Goal: Task Accomplishment & Management: Use online tool/utility

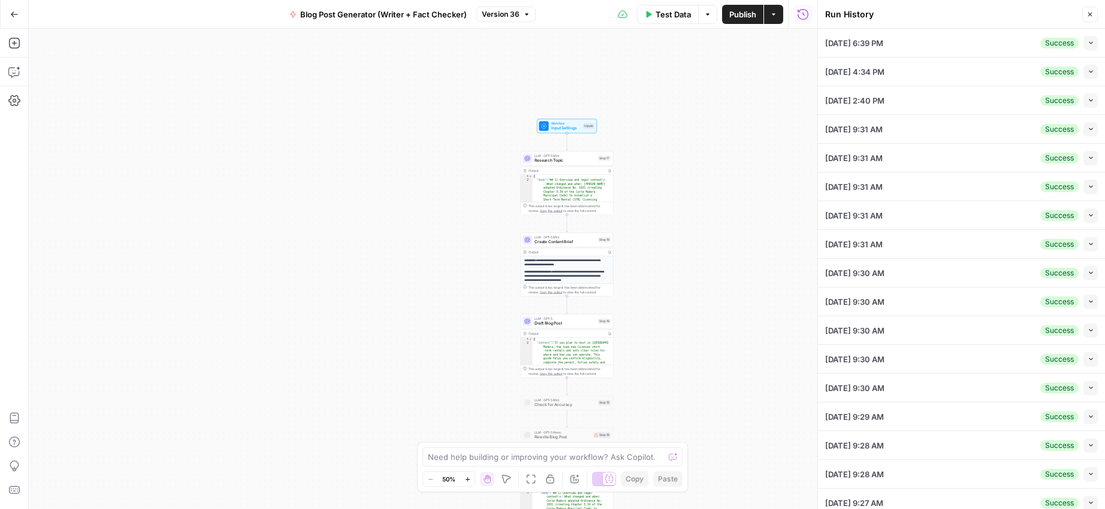
click at [1085, 18] on button "Close" at bounding box center [1090, 15] width 16 height 16
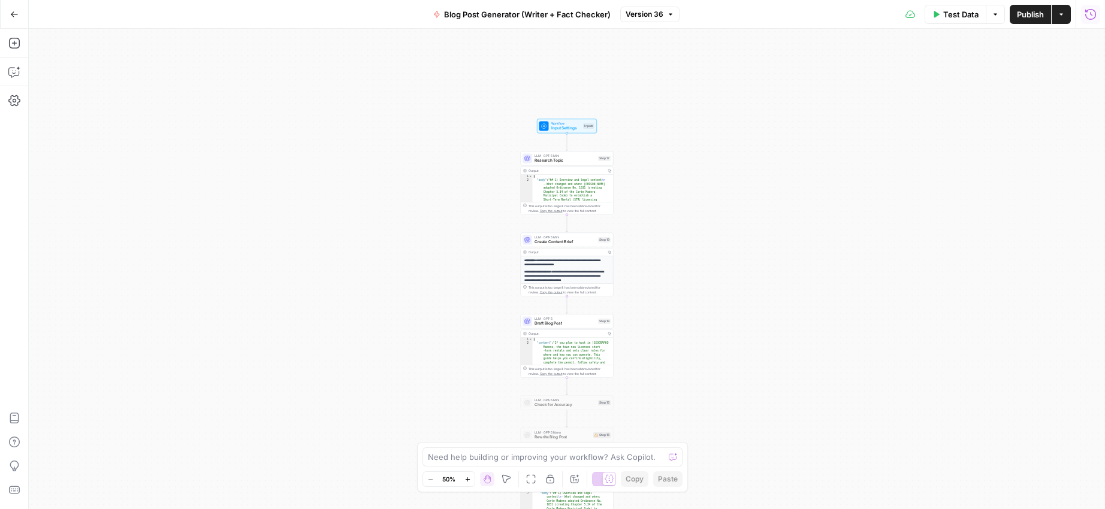
click at [1095, 16] on icon "button" at bounding box center [1090, 14] width 12 height 12
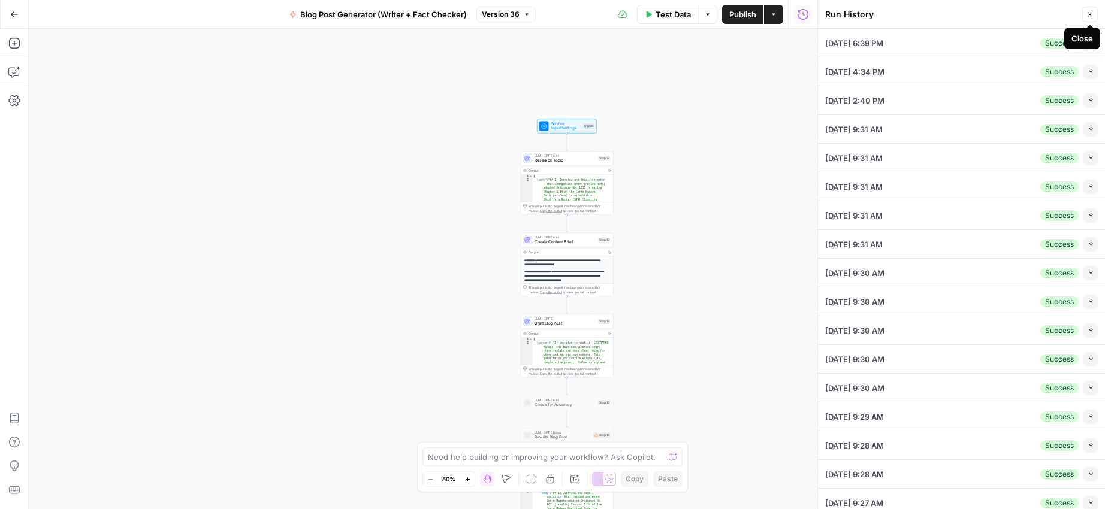
click at [1087, 14] on icon "button" at bounding box center [1089, 14] width 7 height 7
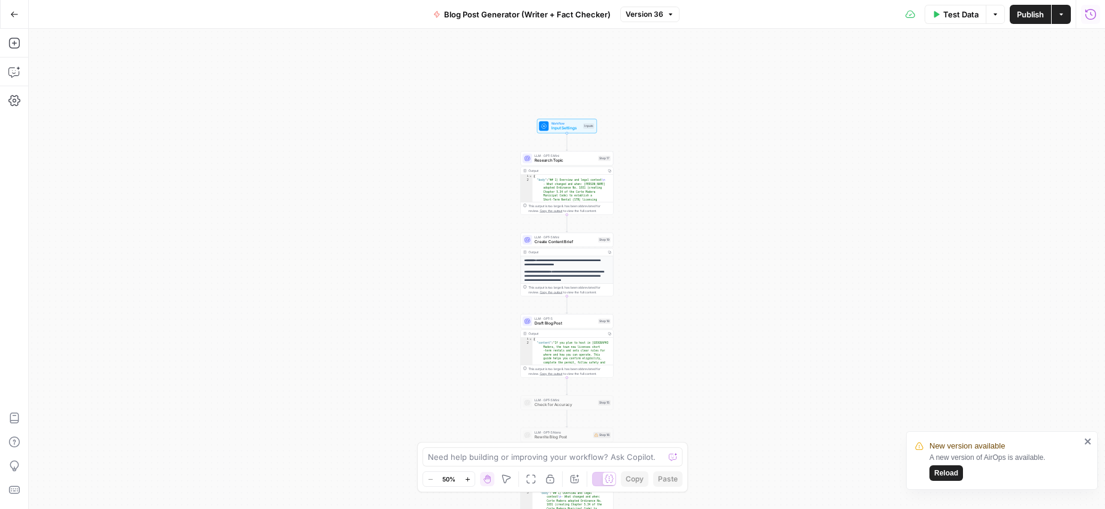
click at [978, 81] on div "Workflow Input Settings Inputs LLM · GPT-5 Mini Research Topic Step 17 Output C…" at bounding box center [567, 269] width 1076 height 480
